Goal: Task Accomplishment & Management: Complete application form

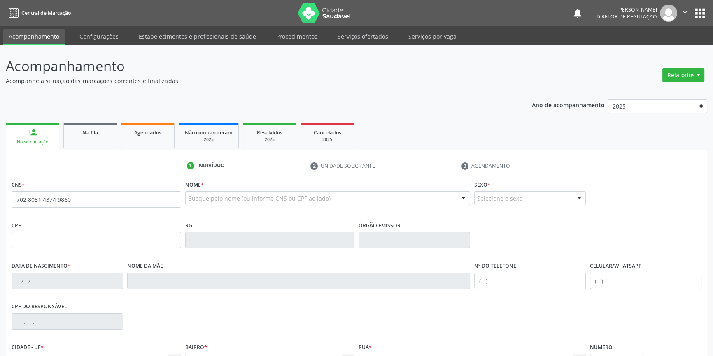
type input "702 8051 4374 9860"
click at [95, 140] on link "Na fila" at bounding box center [89, 136] width 53 height 26
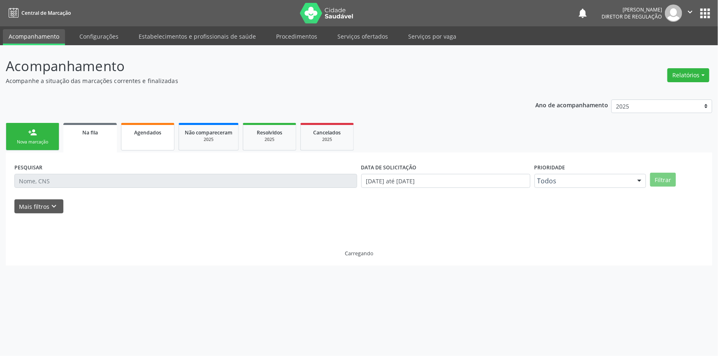
click at [142, 134] on span "Agendados" at bounding box center [147, 132] width 27 height 7
select select "7"
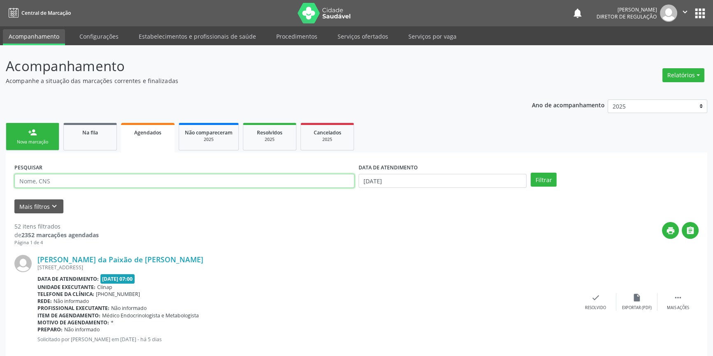
click at [82, 183] on input "text" at bounding box center [184, 181] width 340 height 14
paste input "702.8051-4374-9860"
type input "702.8051-4374-9860"
click at [393, 181] on input "18/08/2025" at bounding box center [442, 181] width 168 height 14
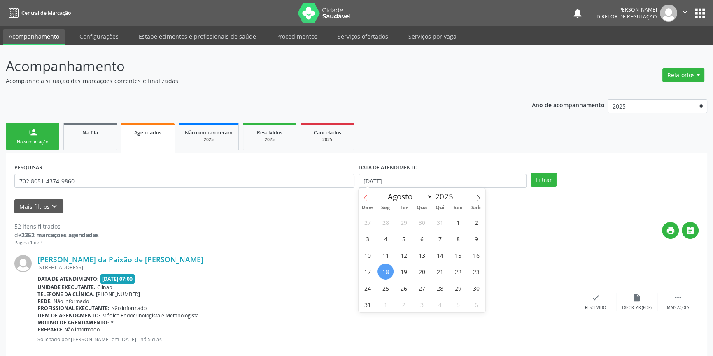
click at [367, 200] on icon at bounding box center [365, 198] width 6 height 6
select select "5"
click at [371, 221] on span "1" at bounding box center [367, 222] width 16 height 16
type input "01/06/2025"
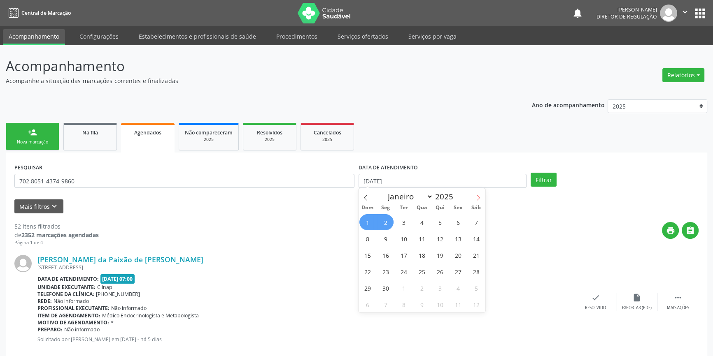
click at [477, 200] on span at bounding box center [478, 195] width 14 height 14
select select "6"
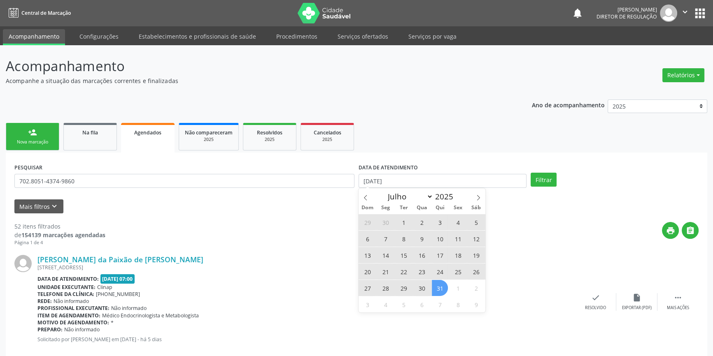
click at [439, 284] on span "31" at bounding box center [440, 288] width 16 height 16
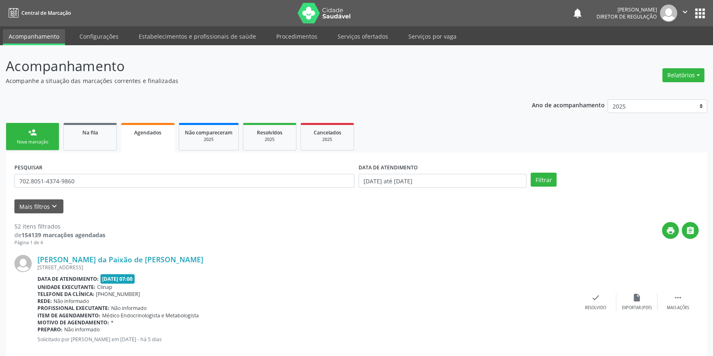
click at [556, 166] on div "PESQUISAR 702.8051-4374-9860 DATA DE ATENDIMENTO 01/06/2025 até 31/07/2025 Filt…" at bounding box center [356, 177] width 688 height 32
click at [549, 180] on button "Filtrar" at bounding box center [543, 180] width 26 height 14
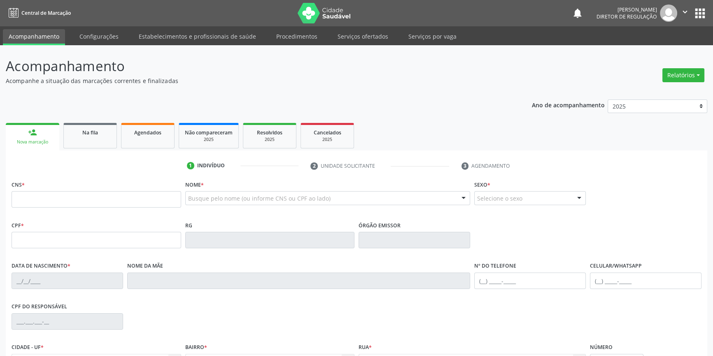
click at [183, 194] on div "Nome * Busque pelo nome (ou informe CNS ou CPF ao lado) Nenhum resultado encont…" at bounding box center [327, 199] width 289 height 41
type input "I"
type input "T"
type input "ITALO"
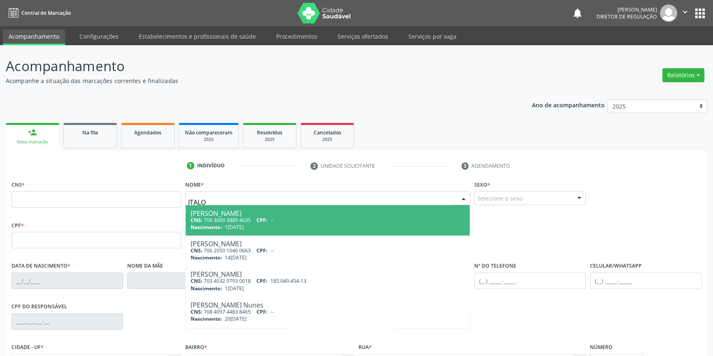
click at [213, 217] on div "CNS: 700 3009 3889 4635 CPF: --" at bounding box center [327, 220] width 274 height 7
type input "700 3009 3889 4635"
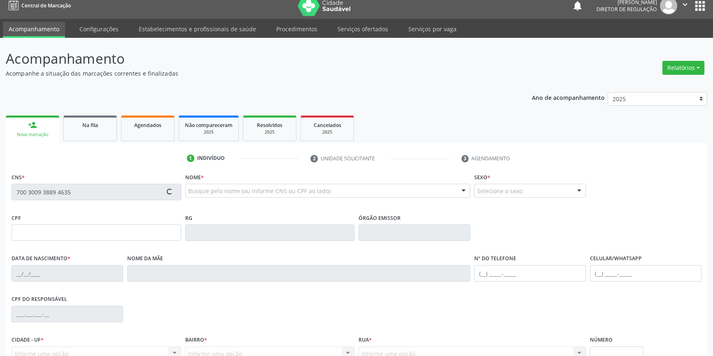
scroll to position [89, 0]
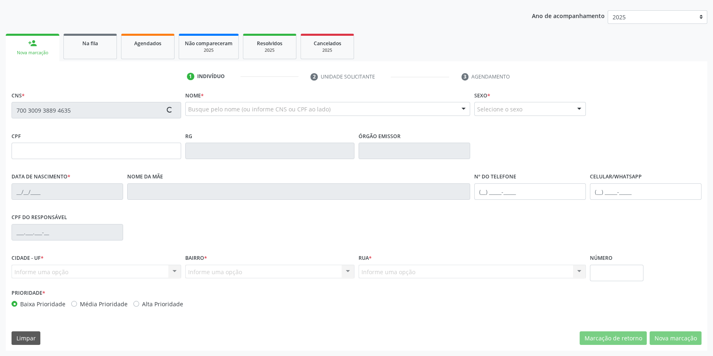
click at [664, 331] on div "CNS * 700 3009 3889 4635 [GEOGRAPHIC_DATA] * Busque pelo nome (ou informe CNS o…" at bounding box center [356, 220] width 701 height 262
click at [665, 333] on button "Nova marcação" at bounding box center [675, 339] width 52 height 14
type input "1[DATE]"
type input "S/N"
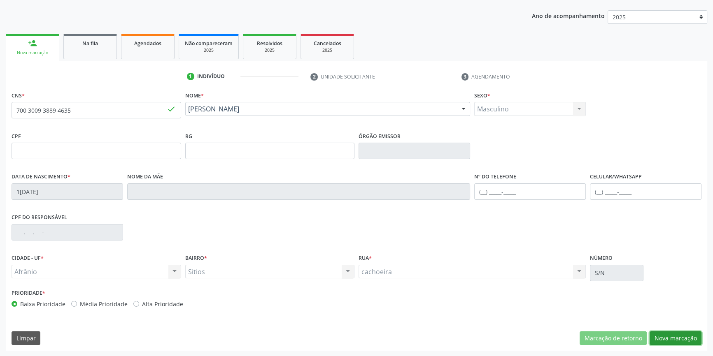
click at [665, 335] on button "Nova marcação" at bounding box center [675, 339] width 52 height 14
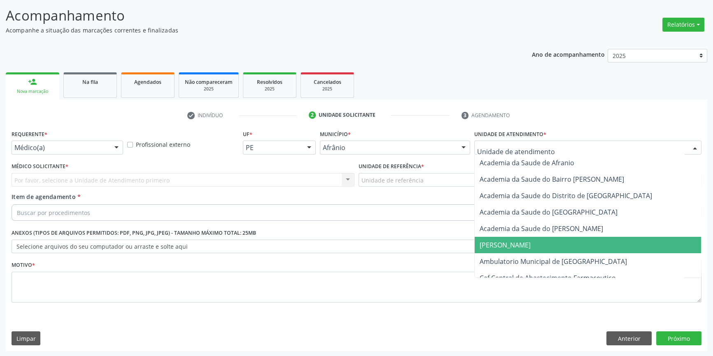
click at [529, 255] on span "Ambulatorio Municipal de [GEOGRAPHIC_DATA]" at bounding box center [587, 261] width 226 height 16
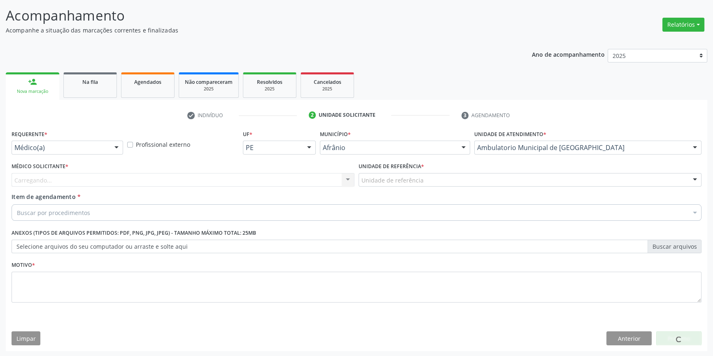
click at [214, 184] on div "Carregando... Nenhum resultado encontrado para: " " Não há nenhuma opção para s…" at bounding box center [183, 180] width 343 height 14
click at [190, 181] on div "Carregando... Nenhum resultado encontrado para: " " Não há nenhuma opção para s…" at bounding box center [183, 180] width 343 height 14
click at [131, 183] on div "Médico solicitante" at bounding box center [183, 180] width 343 height 14
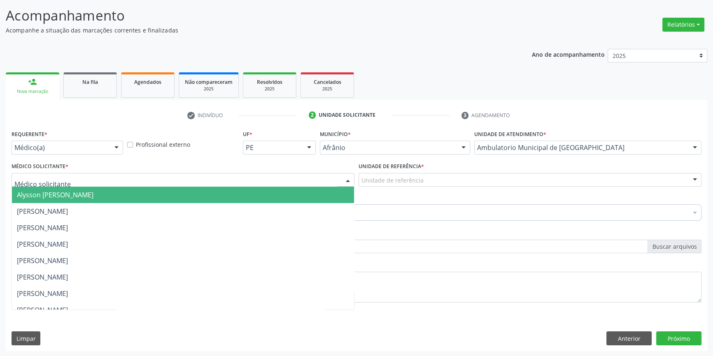
click at [86, 194] on span "Alysson [PERSON_NAME]" at bounding box center [55, 194] width 77 height 9
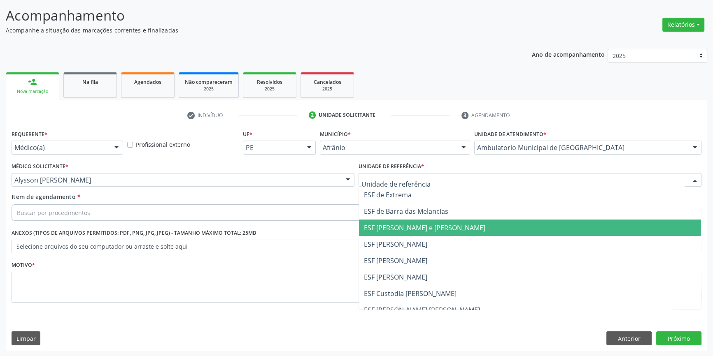
click at [411, 240] on span "ESF [PERSON_NAME]" at bounding box center [395, 244] width 63 height 9
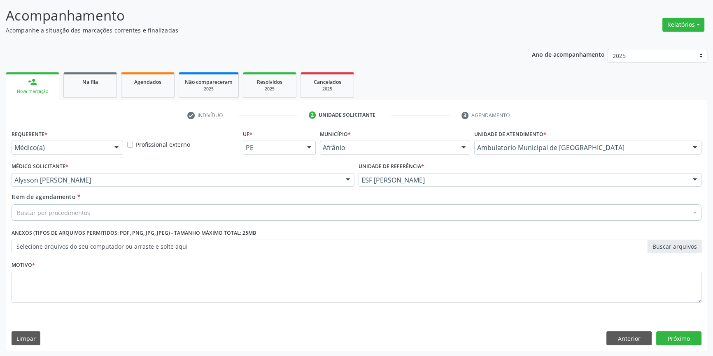
click at [96, 218] on div "Buscar por procedimentos" at bounding box center [357, 212] width 690 height 16
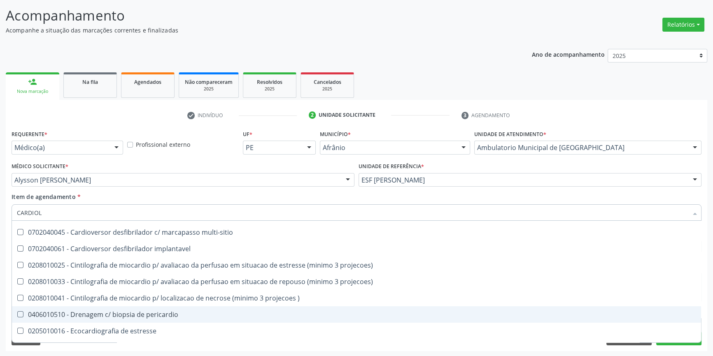
scroll to position [0, 0]
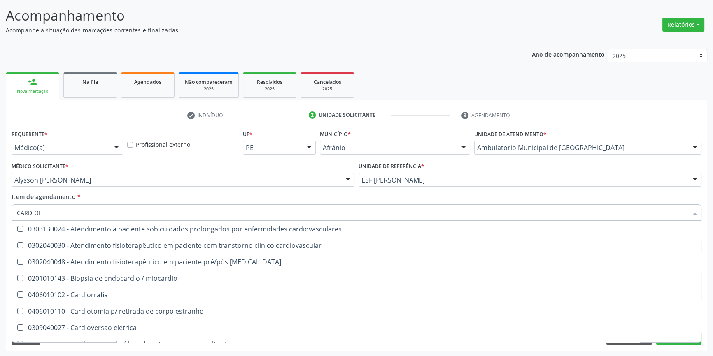
type input "CARDIOLO"
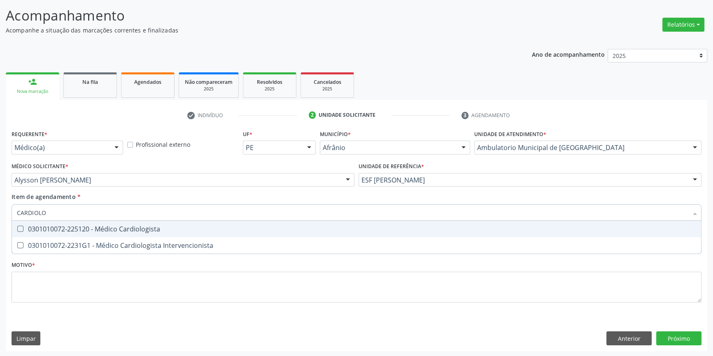
click at [159, 226] on div "0301010072-225120 - Médico Cardiologista" at bounding box center [356, 229] width 679 height 7
checkbox Cardiologista "true"
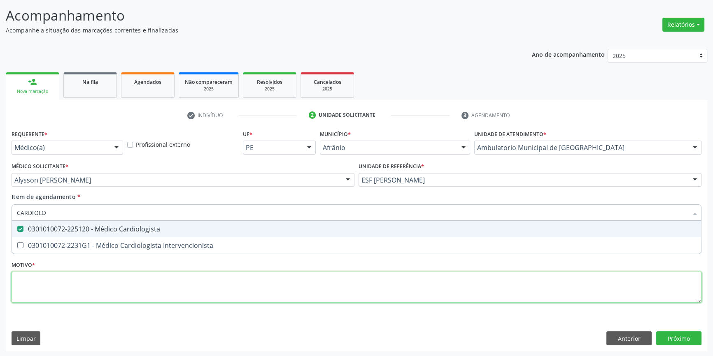
click at [155, 278] on div "Requerente * Médico(a) Médico(a) Enfermeiro(a) Paciente Nenhum resultado encont…" at bounding box center [357, 221] width 690 height 186
click at [155, 254] on span "0301010072-2231G1 - Médico Cardiologista Intervencionista" at bounding box center [356, 245] width 689 height 16
checkbox Intervencionista "false"
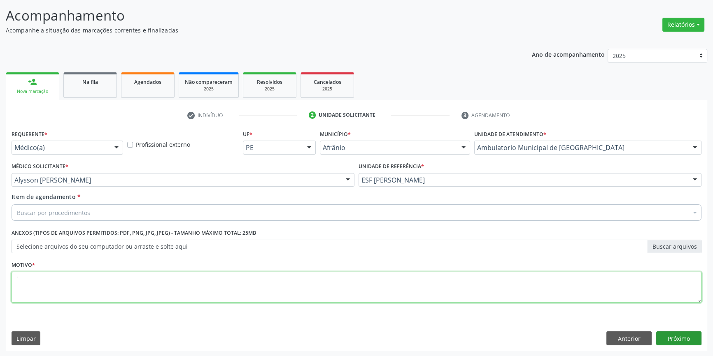
type textarea "'"
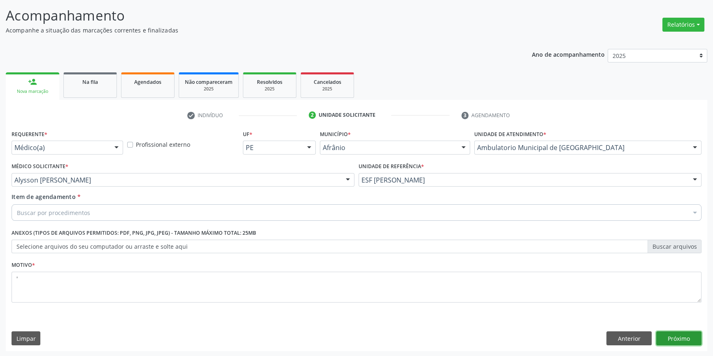
click at [693, 340] on button "Próximo" at bounding box center [678, 339] width 45 height 14
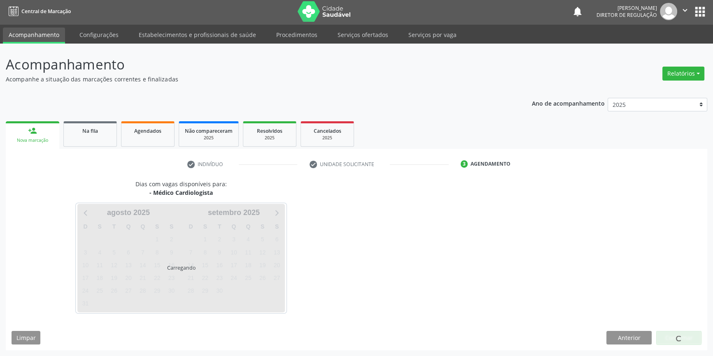
scroll to position [1, 0]
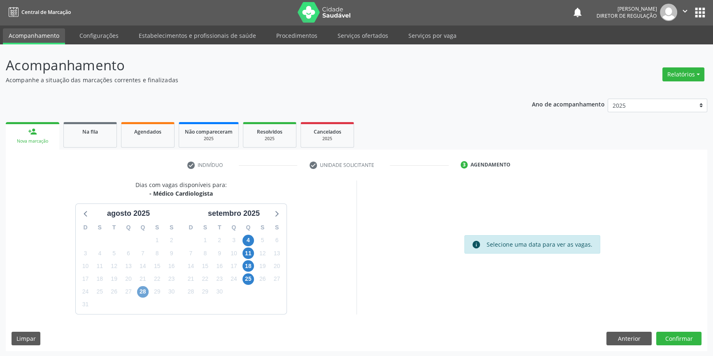
click at [143, 290] on span "28" at bounding box center [143, 292] width 12 height 12
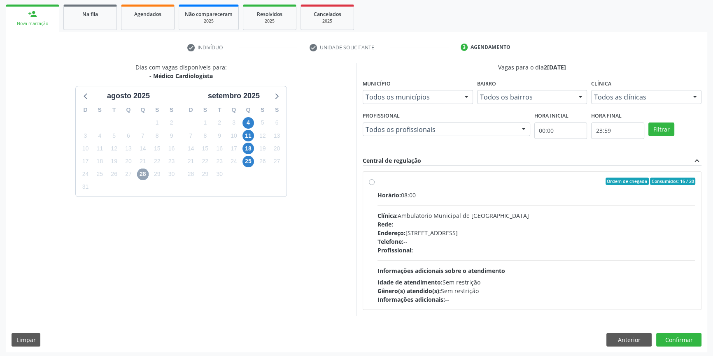
scroll to position [120, 0]
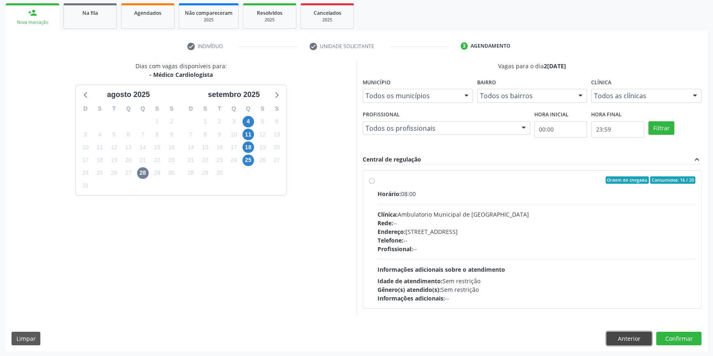
click at [634, 337] on button "Anterior" at bounding box center [628, 339] width 45 height 14
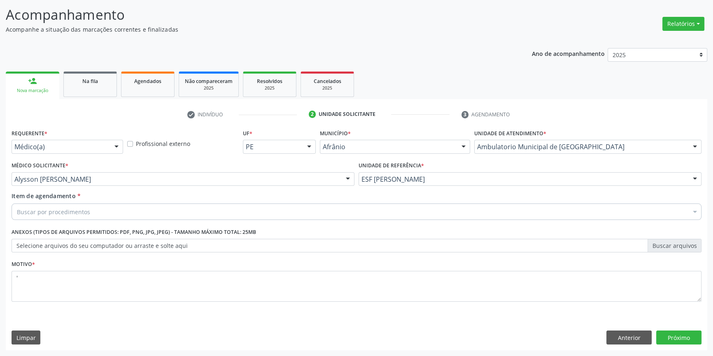
scroll to position [51, 0]
click at [634, 337] on button "Anterior" at bounding box center [628, 339] width 45 height 14
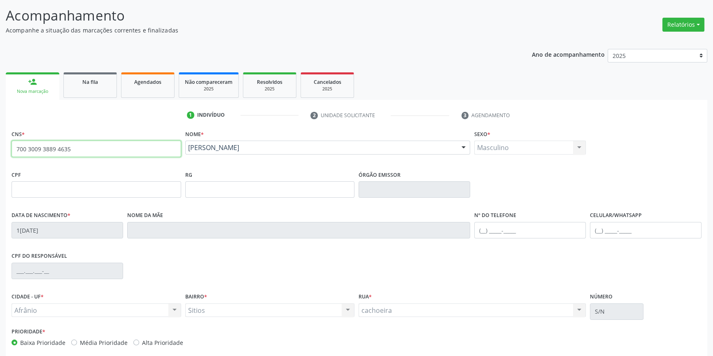
drag, startPoint x: 138, startPoint y: 167, endPoint x: 0, endPoint y: 127, distance: 143.9
click at [0, 130] on div "Acompanhamento Acompanhe a situação das marcações correntes e finalizadas Relat…" at bounding box center [356, 195] width 713 height 401
drag, startPoint x: 98, startPoint y: 149, endPoint x: 0, endPoint y: 139, distance: 98.4
click at [0, 140] on div "Acompanhamento Acompanhe a situação das marcações correntes e finalizadas Relat…" at bounding box center [356, 195] width 713 height 401
type input "700 1019 4351 6514"
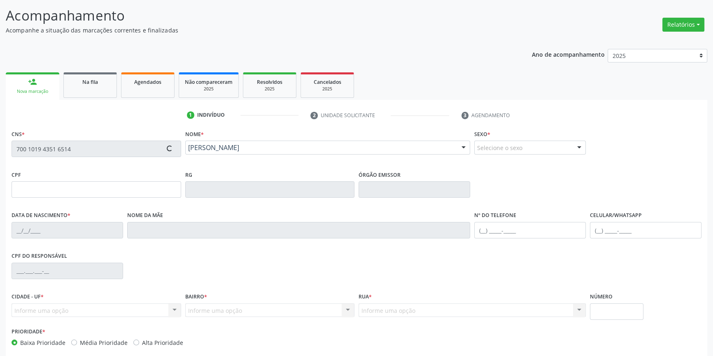
type input "070.209.764-09"
type input "[DATE]"
type input "Bibiana [PERSON_NAME]"
type input "[PHONE_NUMBER]"
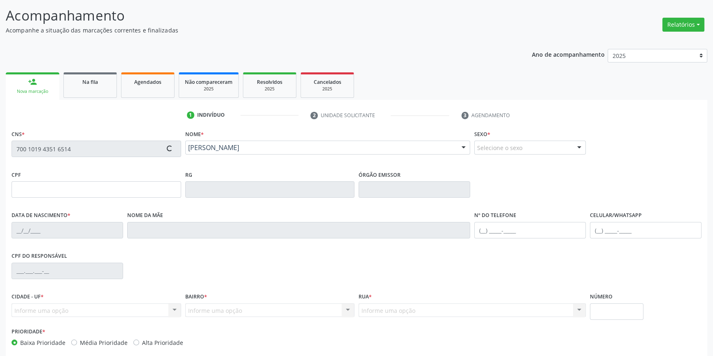
type input "041.370.144-18"
type input "S/N"
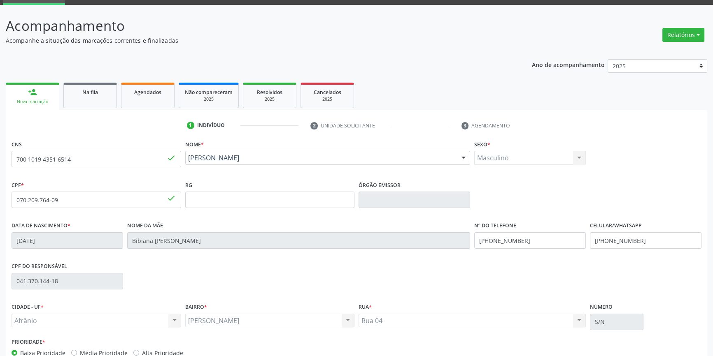
scroll to position [0, 0]
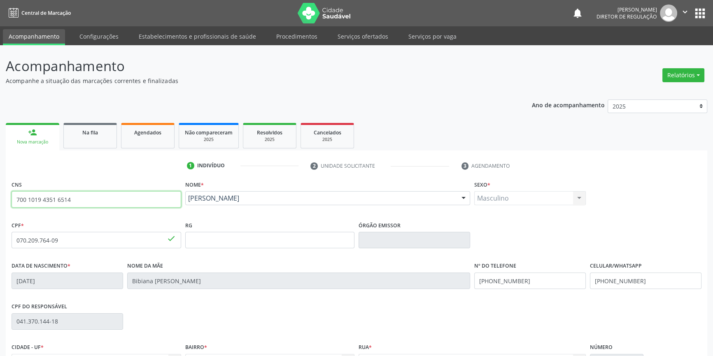
drag, startPoint x: 114, startPoint y: 204, endPoint x: 0, endPoint y: 203, distance: 114.4
click at [0, 203] on div "Acompanhamento Acompanhe a situação das marcações correntes e finalizadas Relat…" at bounding box center [356, 245] width 713 height 401
